Goal: Navigation & Orientation: Find specific page/section

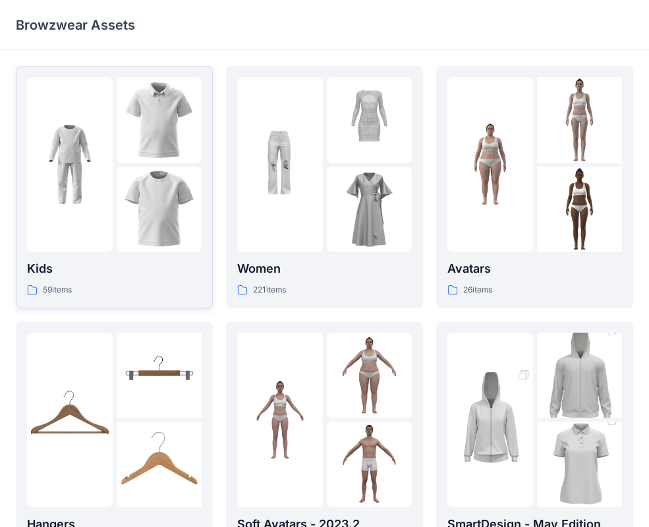
click at [80, 215] on div at bounding box center [70, 164] width 86 height 175
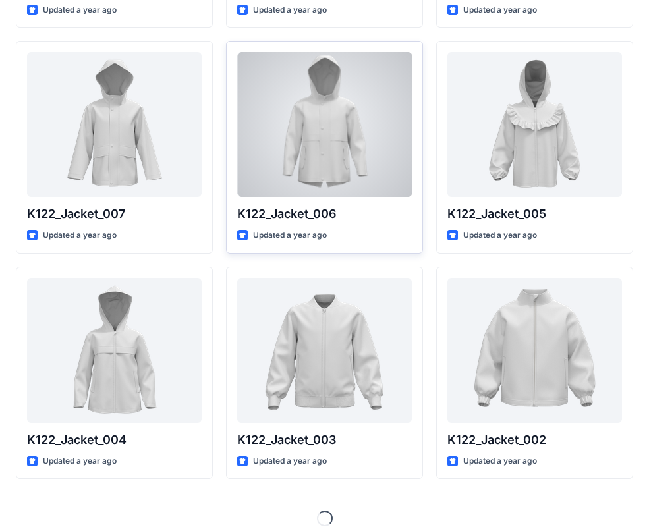
scroll to position [491, 0]
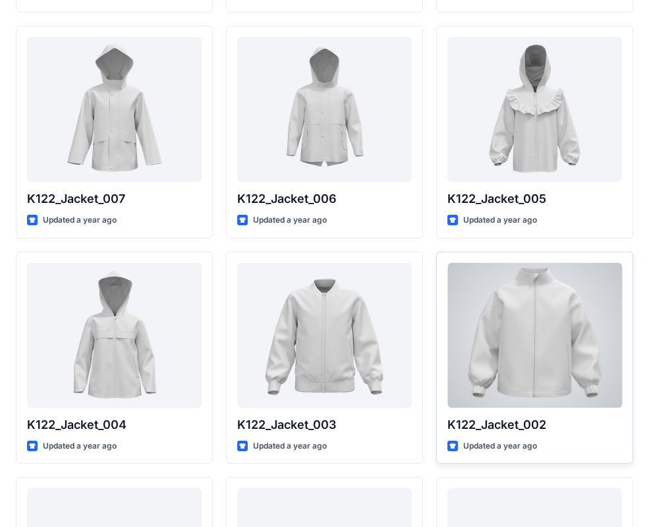
click at [561, 346] on div at bounding box center [534, 335] width 175 height 145
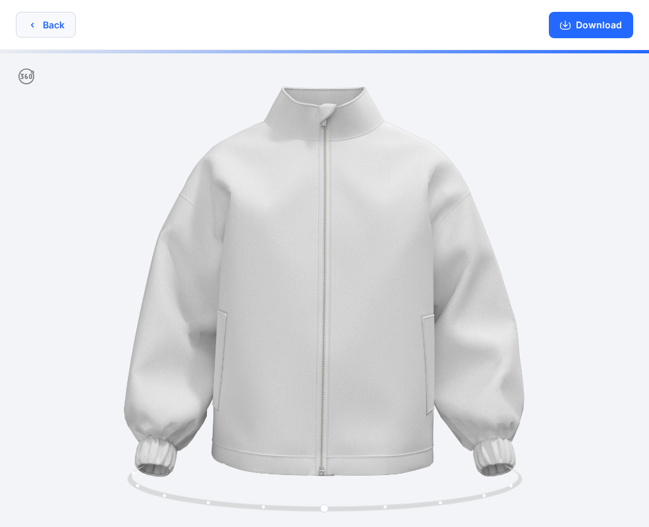
click at [45, 28] on button "Back" at bounding box center [46, 25] width 60 height 26
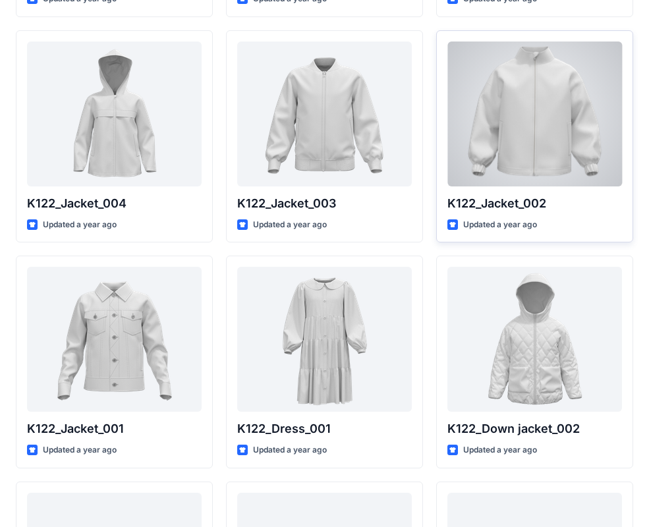
scroll to position [848, 0]
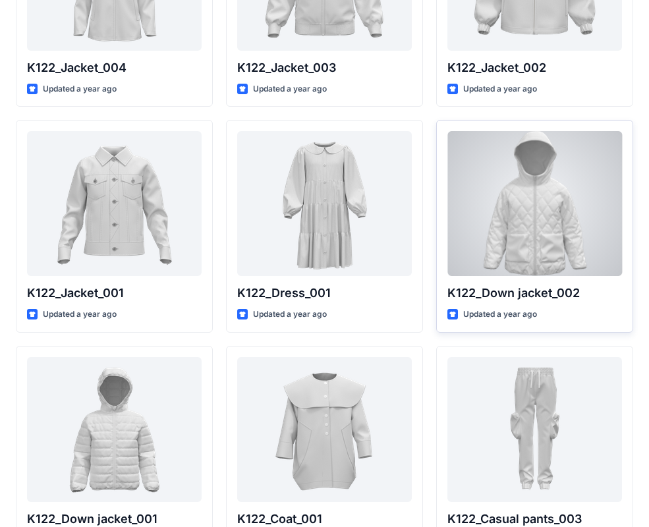
click at [584, 192] on div at bounding box center [534, 203] width 175 height 145
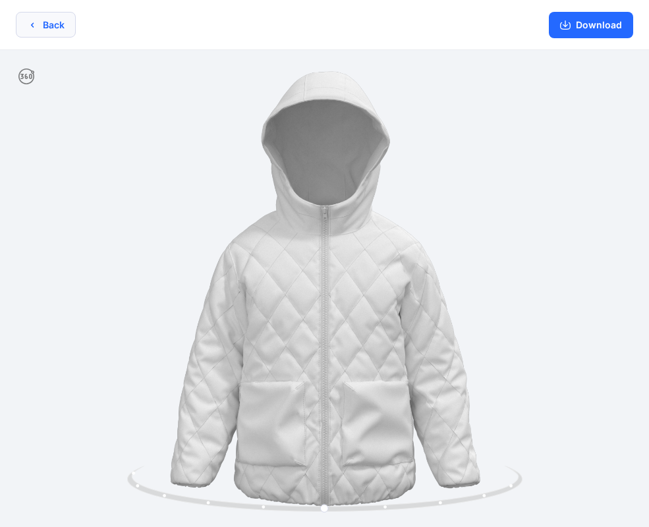
click at [64, 18] on button "Back" at bounding box center [46, 25] width 60 height 26
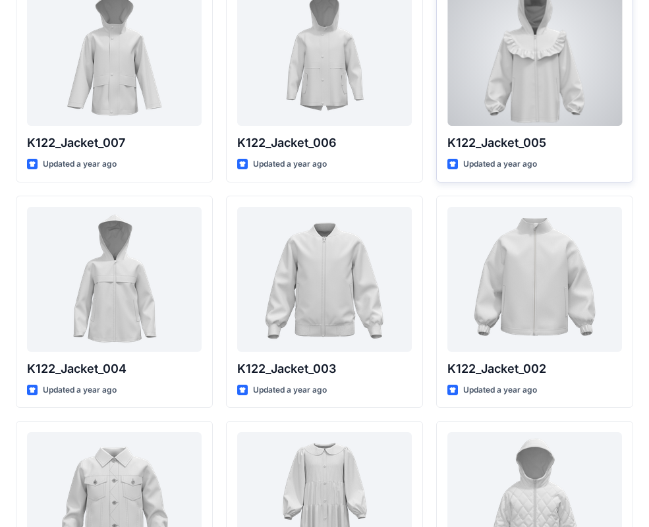
scroll to position [512, 0]
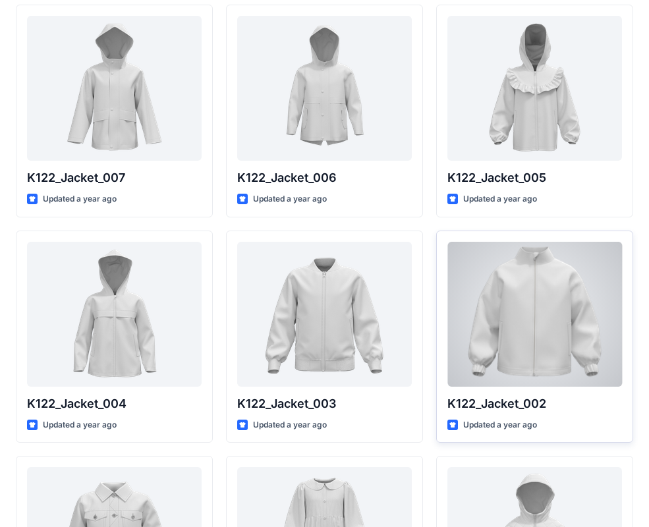
click at [530, 300] on div at bounding box center [534, 314] width 175 height 145
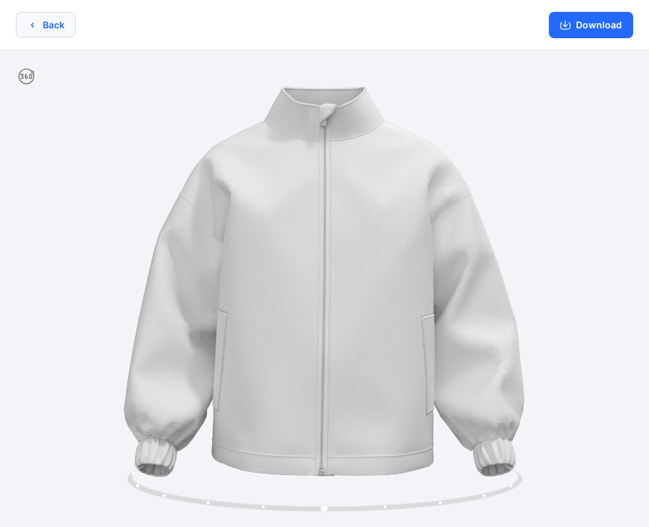
click at [49, 28] on button "Back" at bounding box center [46, 25] width 60 height 26
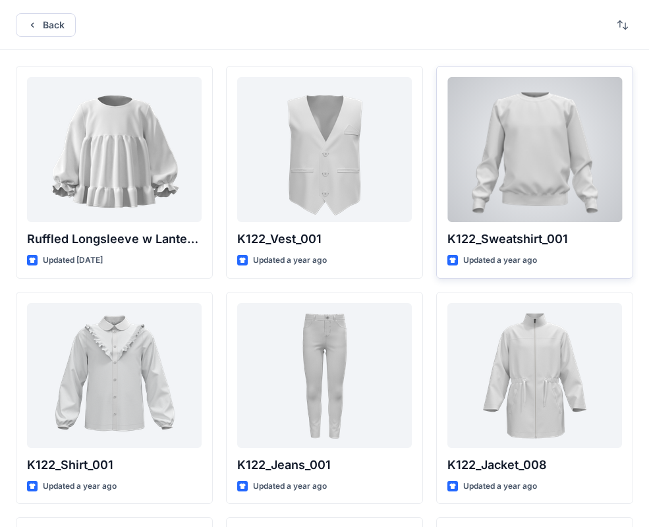
click at [541, 159] on div at bounding box center [534, 149] width 175 height 145
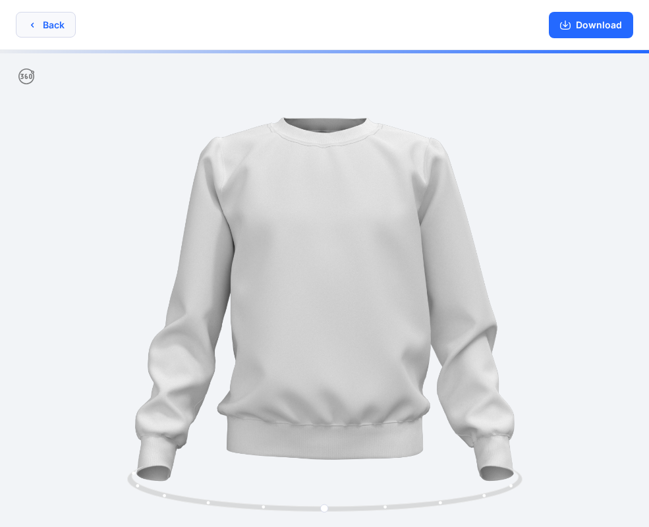
click at [53, 19] on button "Back" at bounding box center [46, 25] width 60 height 26
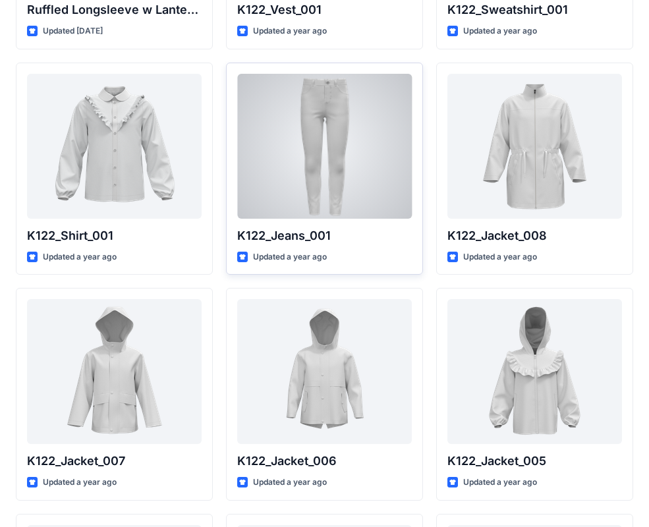
scroll to position [238, 0]
